Goal: Check status: Check status

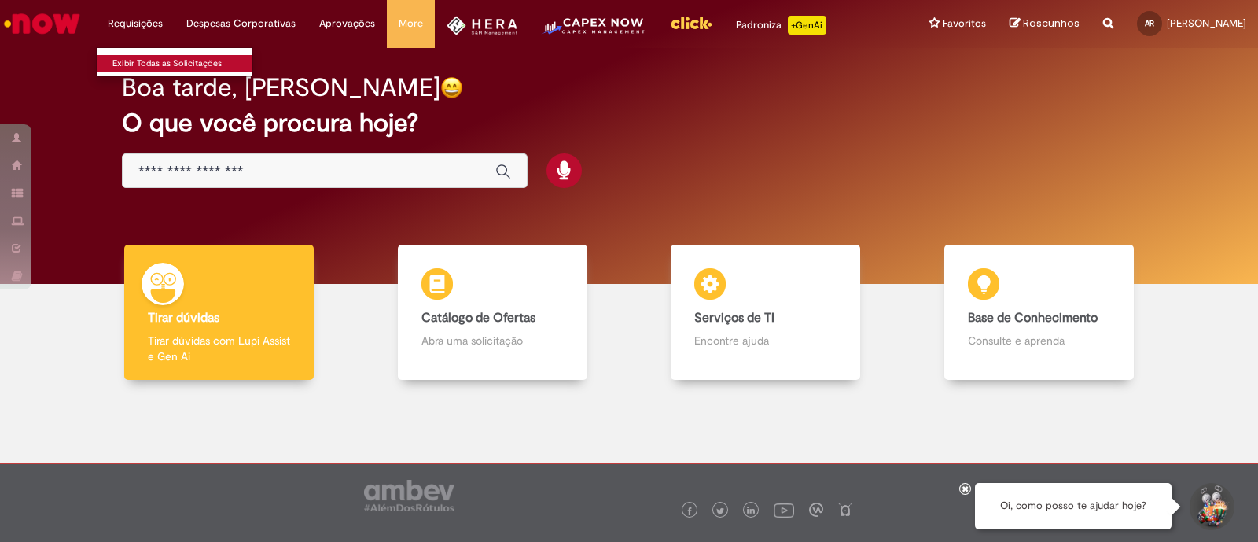
click at [144, 58] on link "Exibir Todas as Solicitações" at bounding box center [183, 63] width 173 height 17
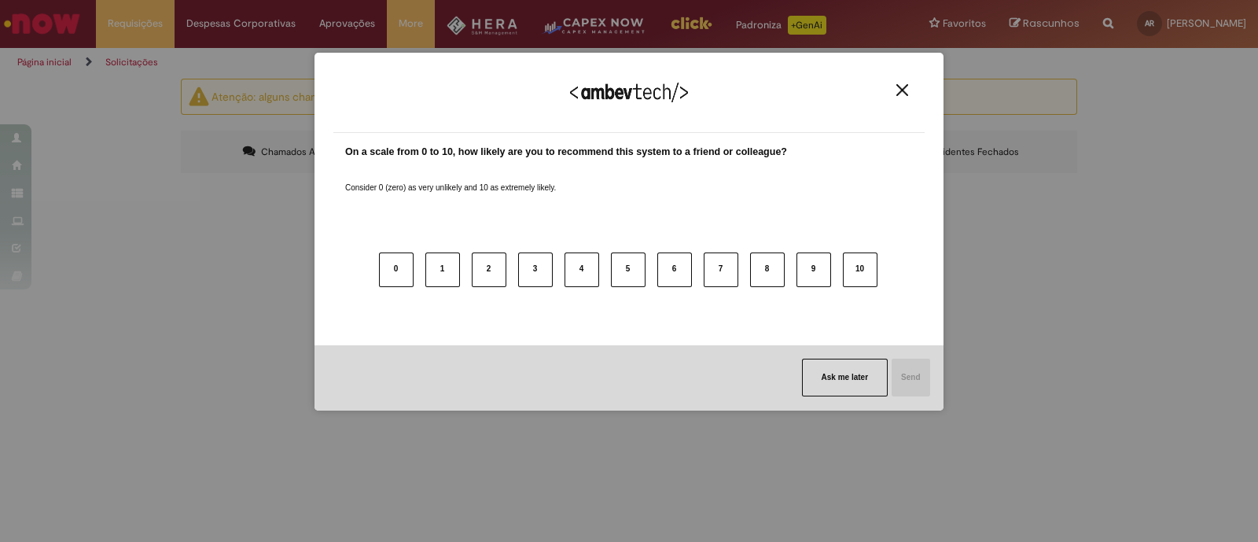
click at [902, 94] on img "Close" at bounding box center [903, 90] width 12 height 12
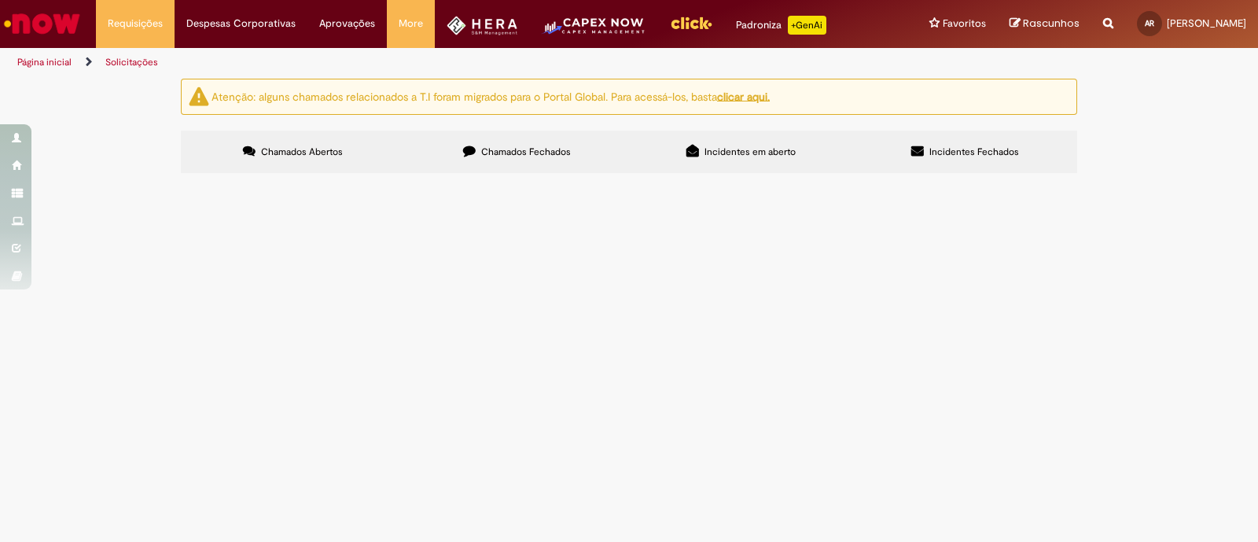
click at [567, 155] on span "Chamados Fechados" at bounding box center [526, 151] width 90 height 13
click at [0, 0] on span "Oi pessoal, tudo bem? Solicito a correção do segundo período de férias conforme…" at bounding box center [0, 0] width 0 height 0
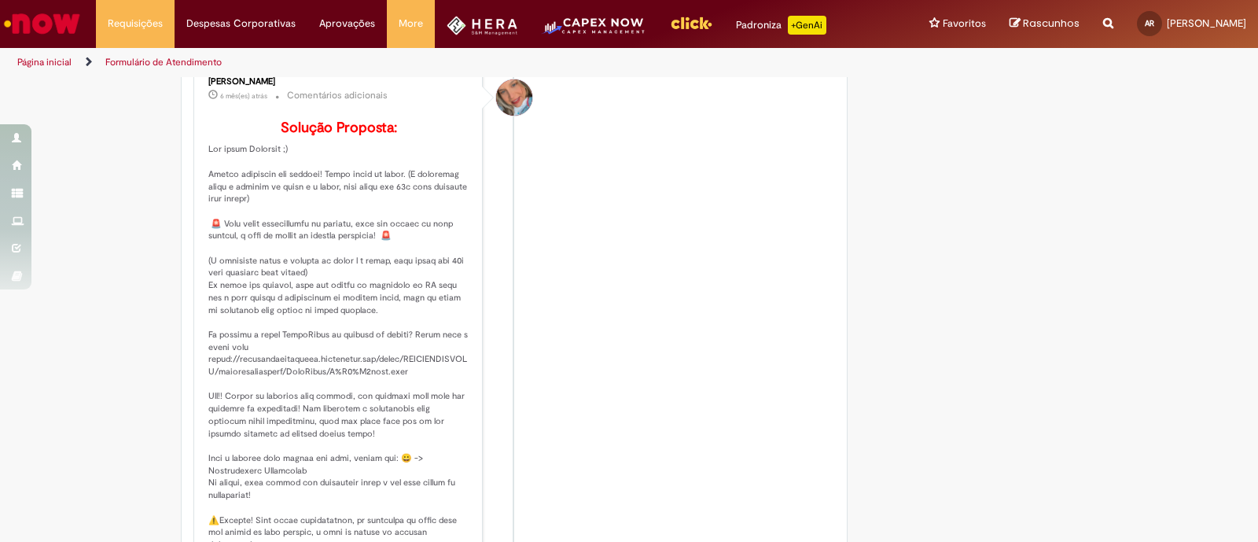
scroll to position [582, 0]
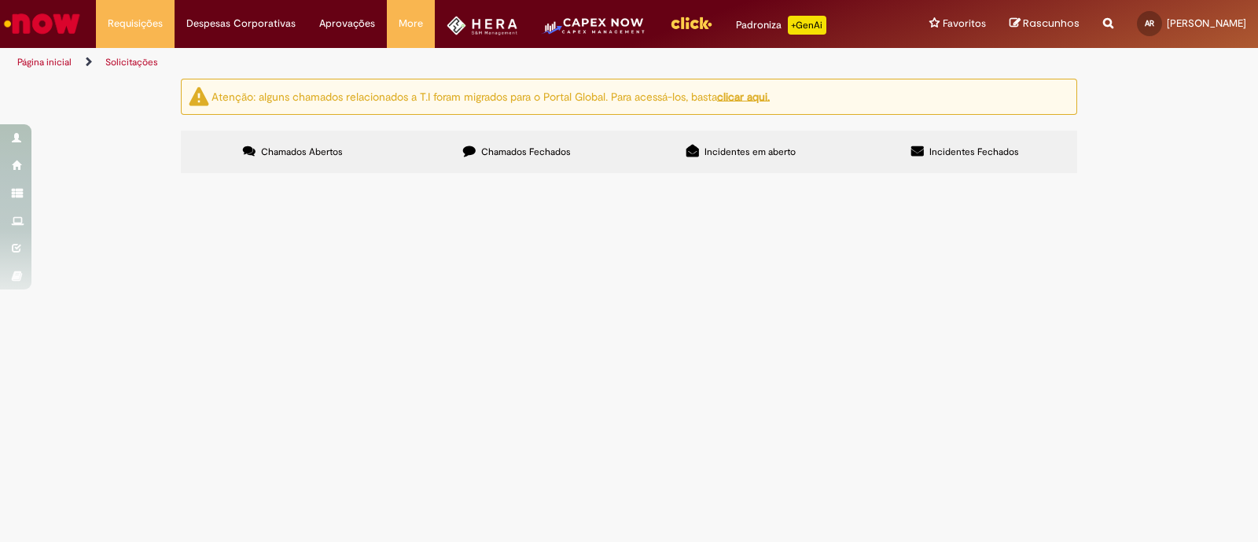
click at [492, 138] on label "Chamados Fechados" at bounding box center [517, 152] width 224 height 42
click at [0, 0] on span "Férias de Funcionários" at bounding box center [0, 0] width 0 height 0
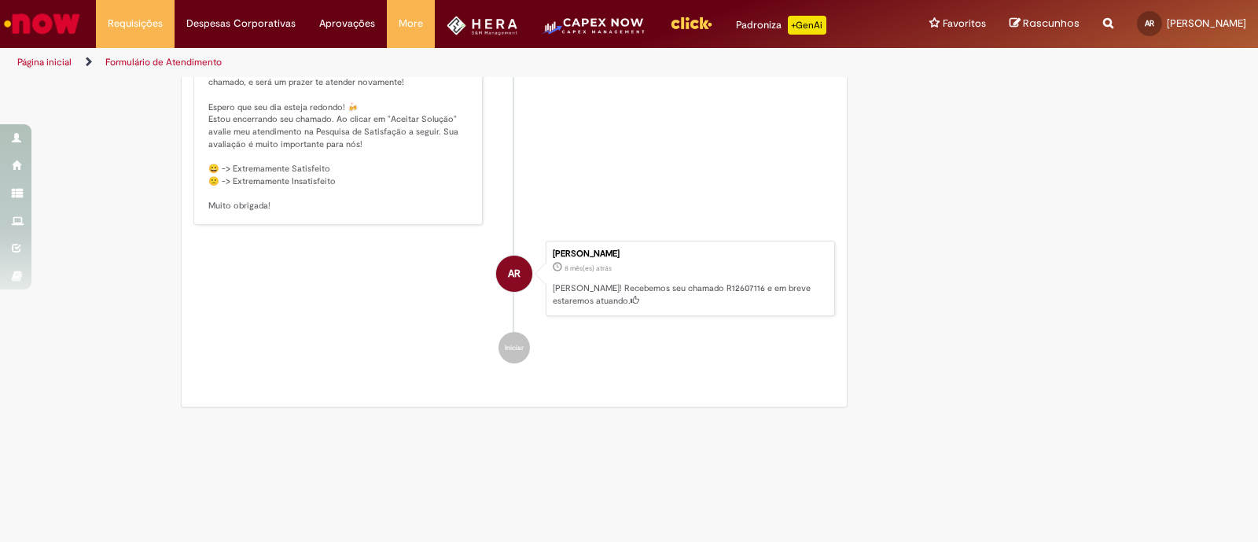
scroll to position [952, 0]
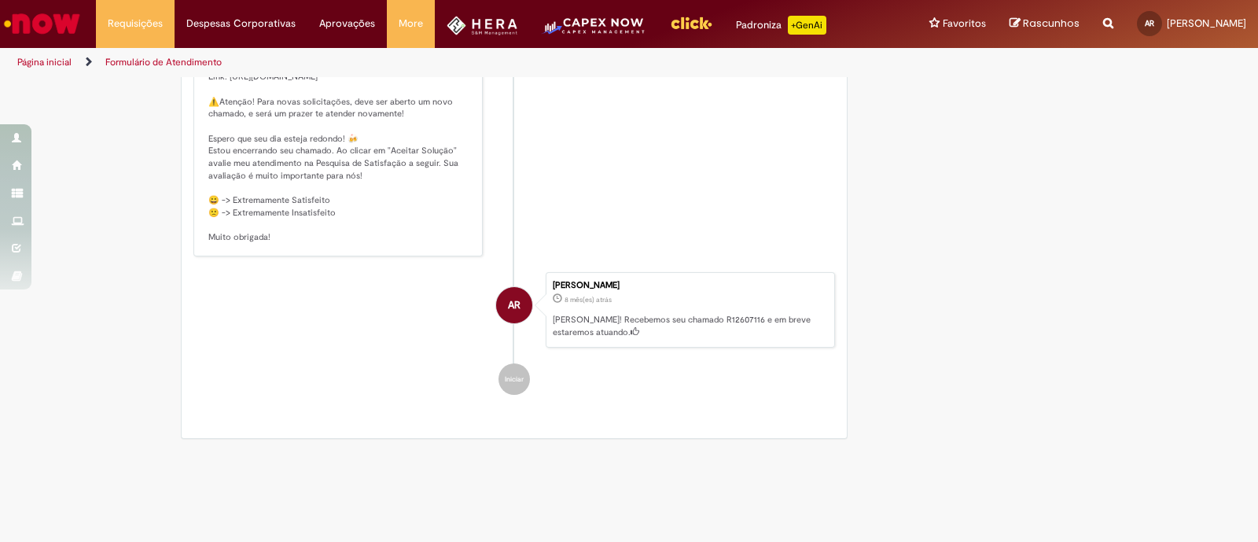
click at [680, 338] on p "[PERSON_NAME]! Recebemos seu chamado R12607116 e em breve estaremos atuando." at bounding box center [690, 326] width 274 height 24
copy p "R12607116"
